Goal: Browse casually

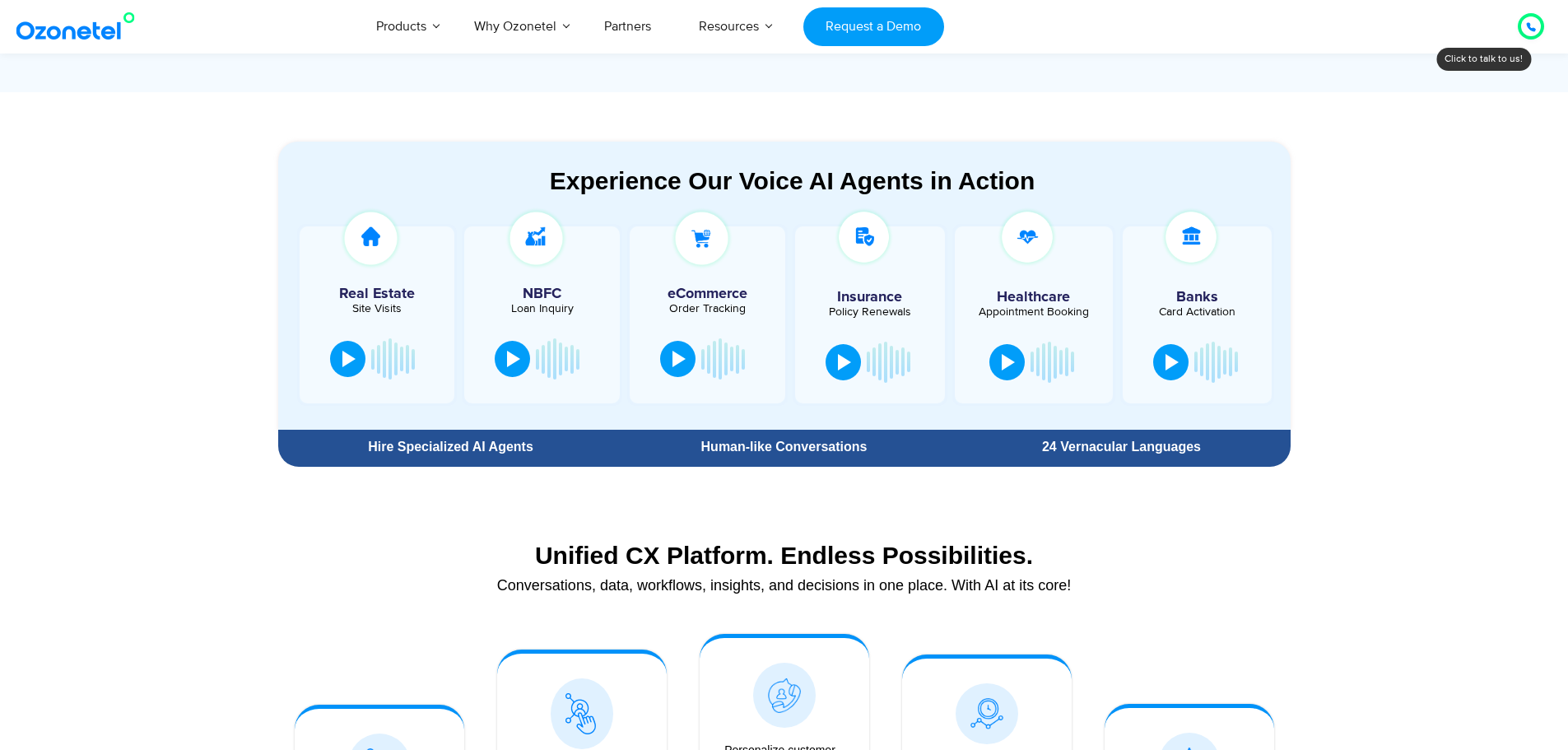
scroll to position [577, 0]
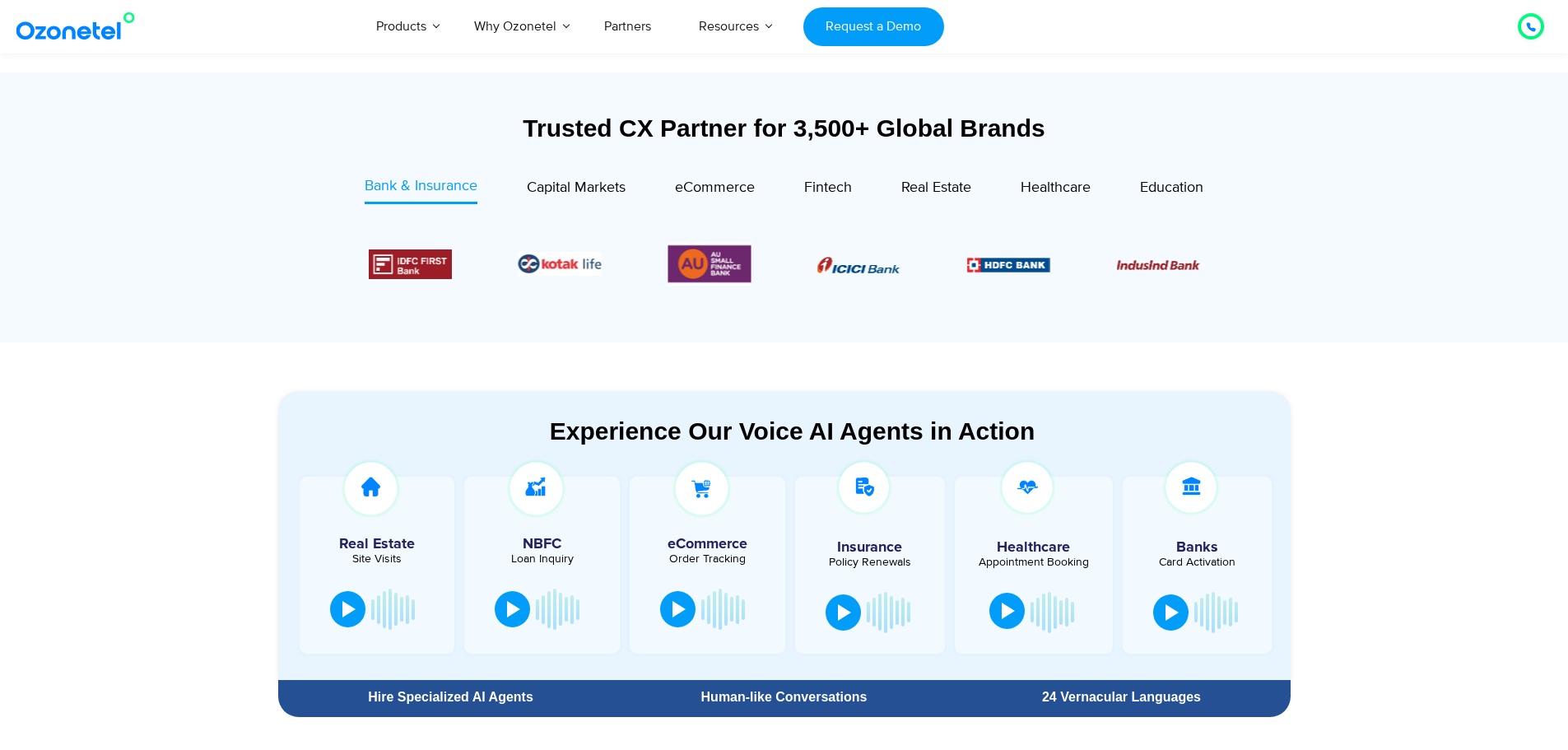
click at [1014, 612] on div at bounding box center [1008, 611] width 13 height 17
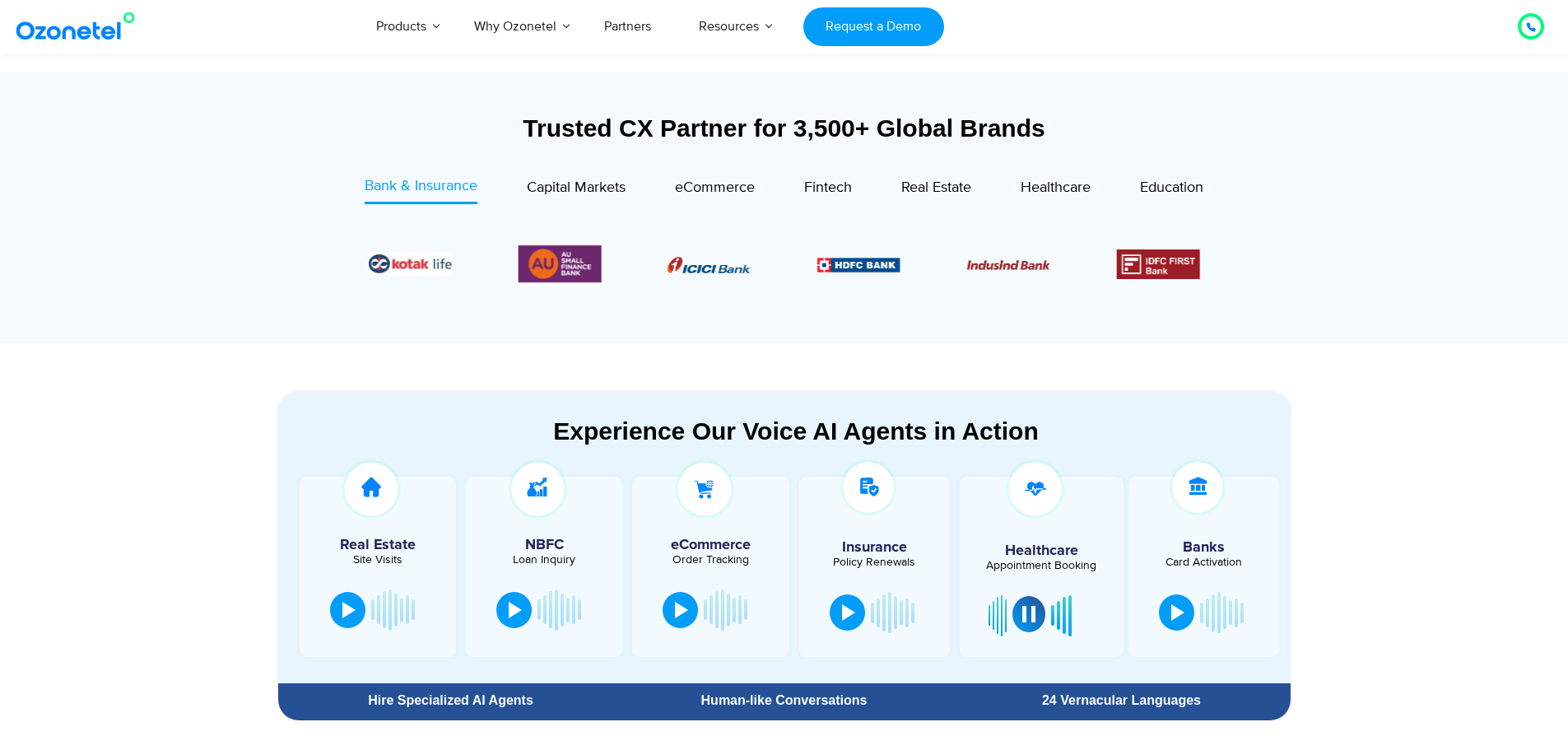
click at [1412, 313] on section "Trusted CX Partner for 3,500+ Global Brands Bank & Insurance Capital Markets" at bounding box center [784, 208] width 1568 height 270
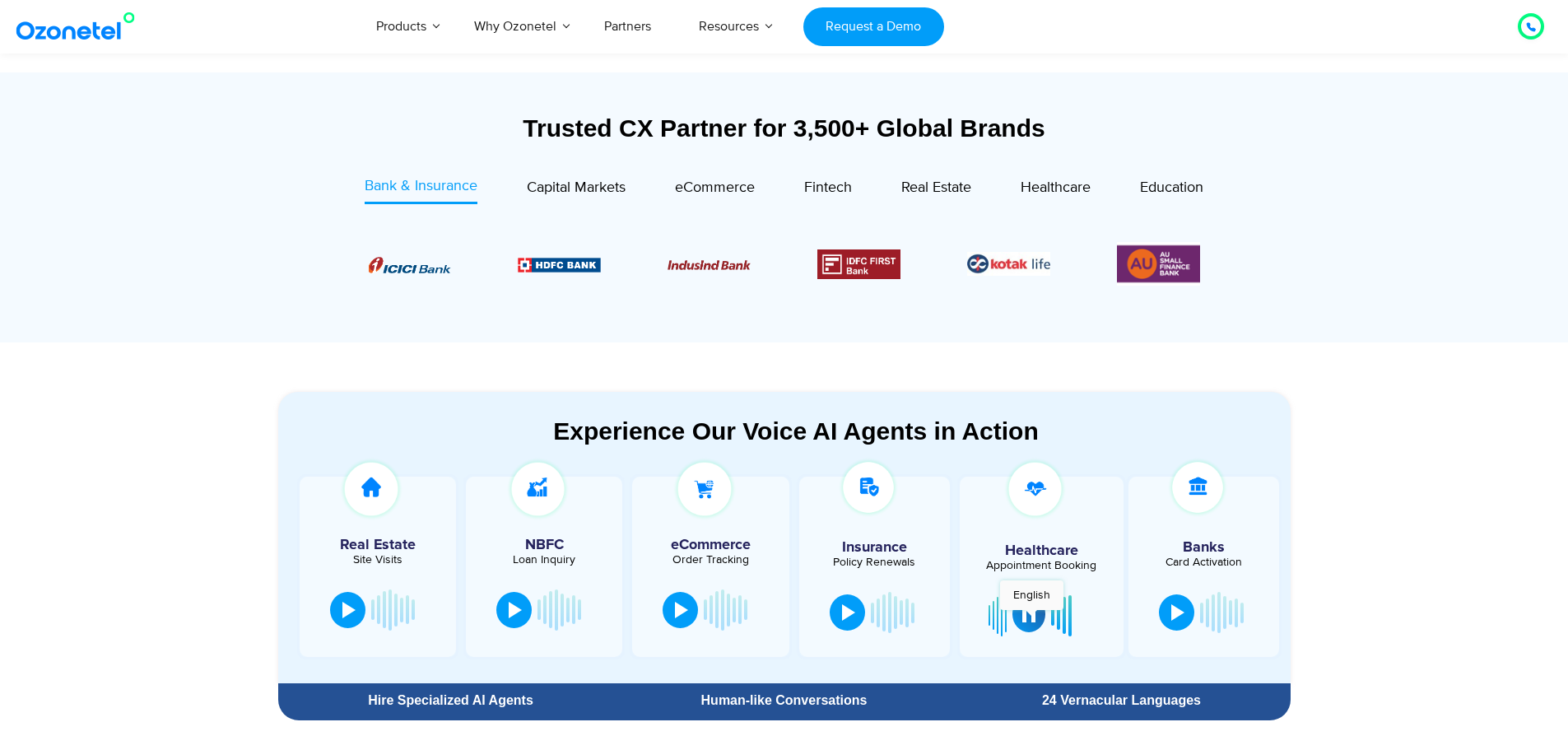
click at [1032, 618] on div at bounding box center [1029, 613] width 13 height 17
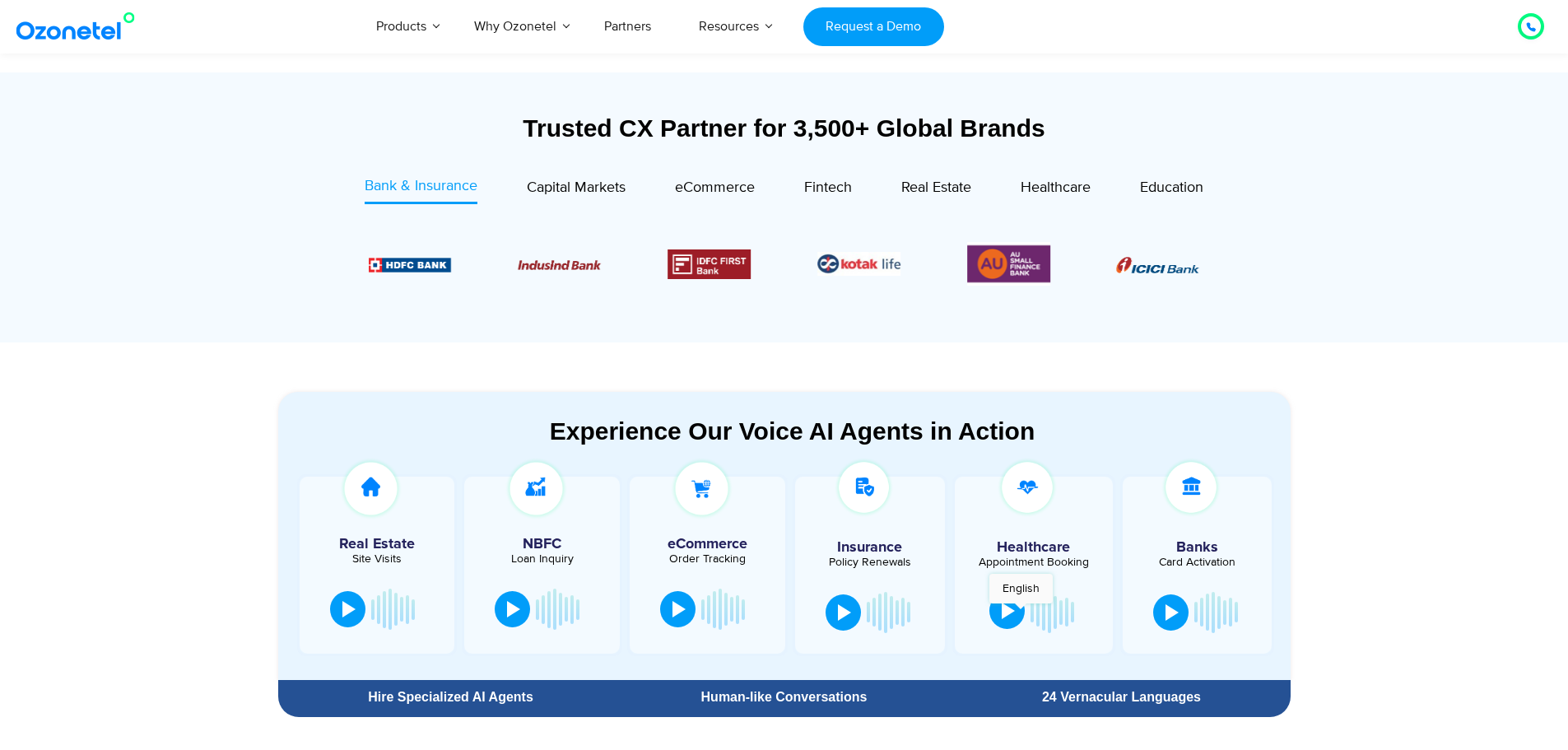
click at [1021, 612] on button at bounding box center [1007, 610] width 35 height 36
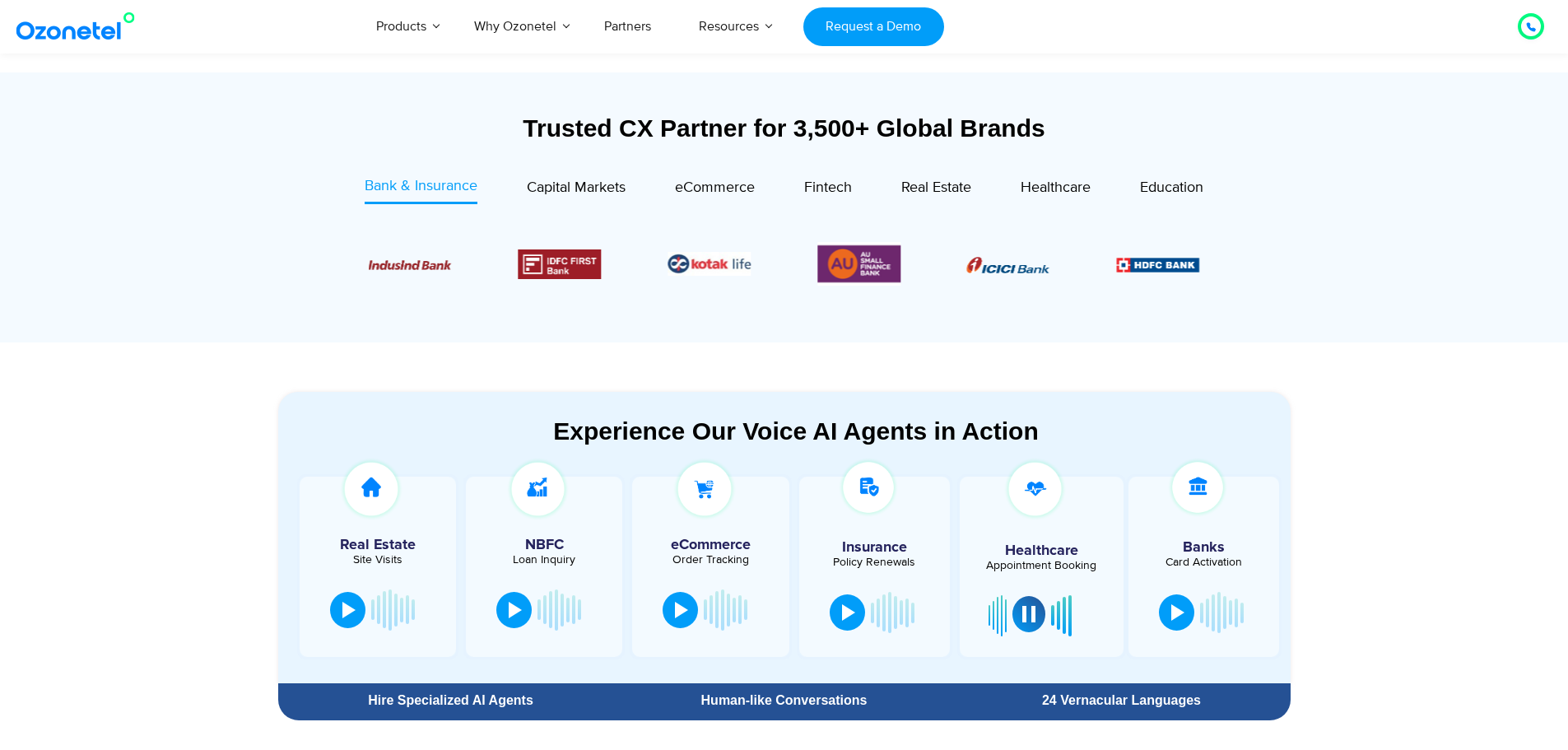
click at [1026, 615] on div at bounding box center [1029, 613] width 13 height 17
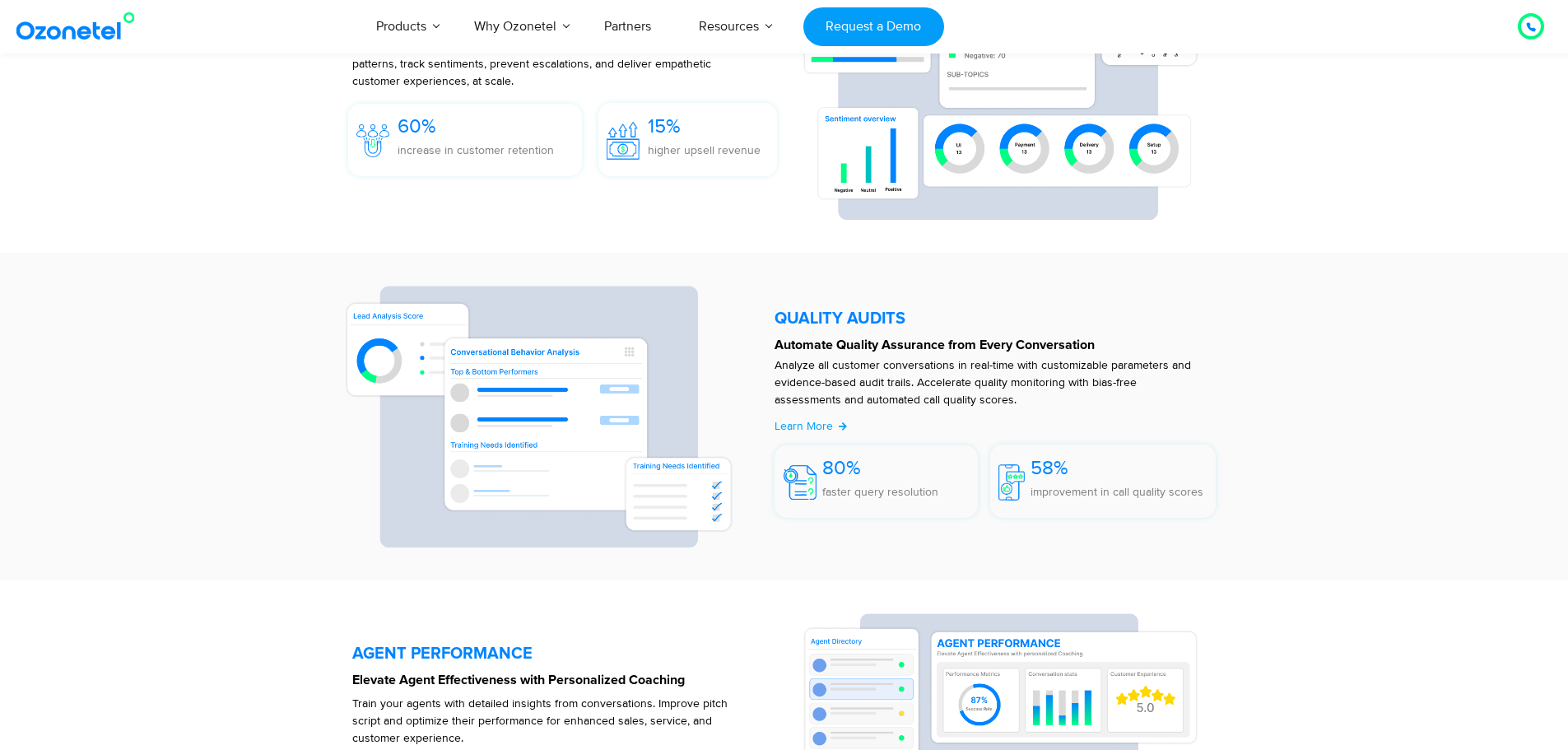
scroll to position [2634, 0]
